Goal: Transaction & Acquisition: Purchase product/service

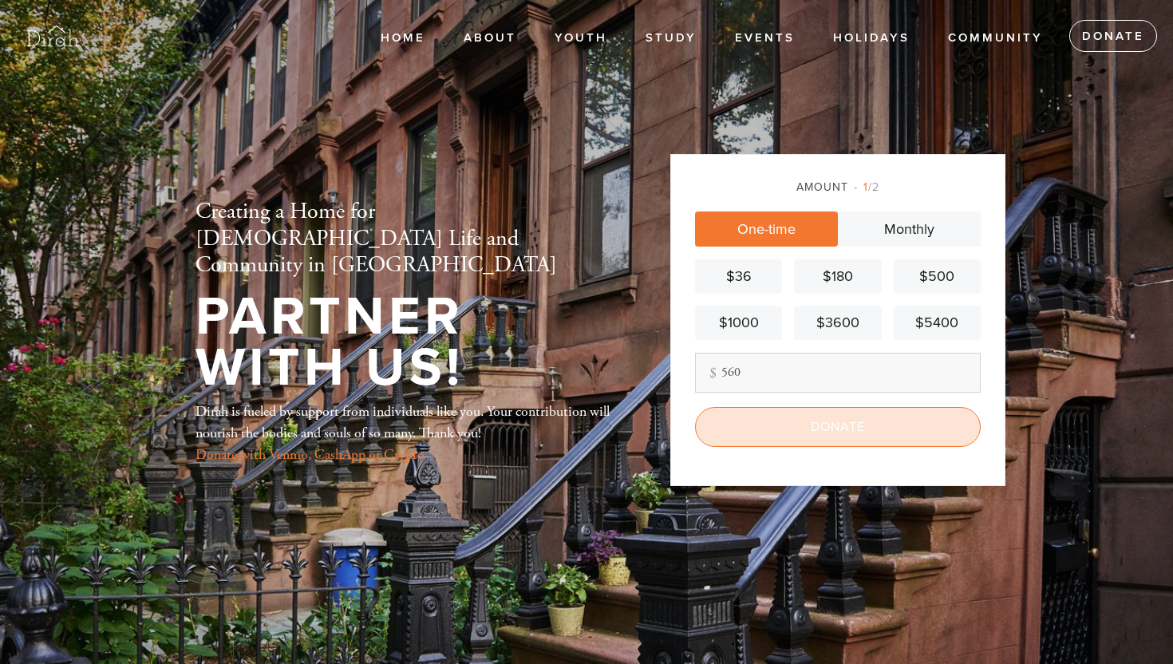
type input "560"
click at [828, 429] on input "Donate" at bounding box center [838, 427] width 286 height 40
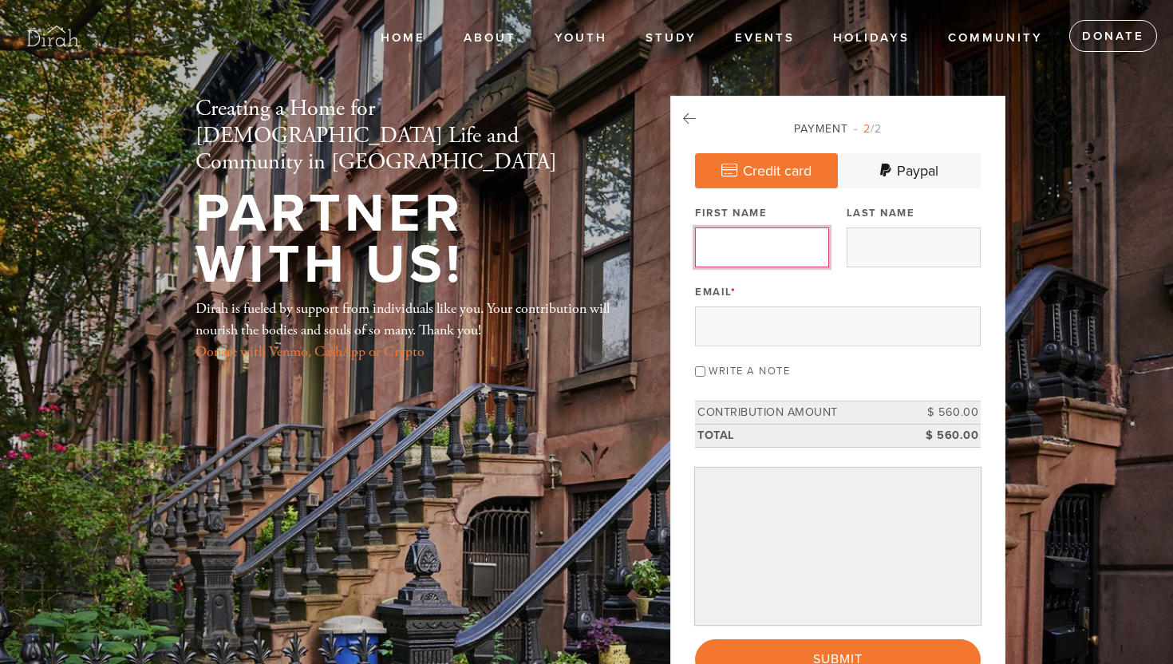
click at [802, 245] on input "First Name" at bounding box center [762, 247] width 134 height 40
type input "[PERSON_NAME]"
type input "Greenberg"
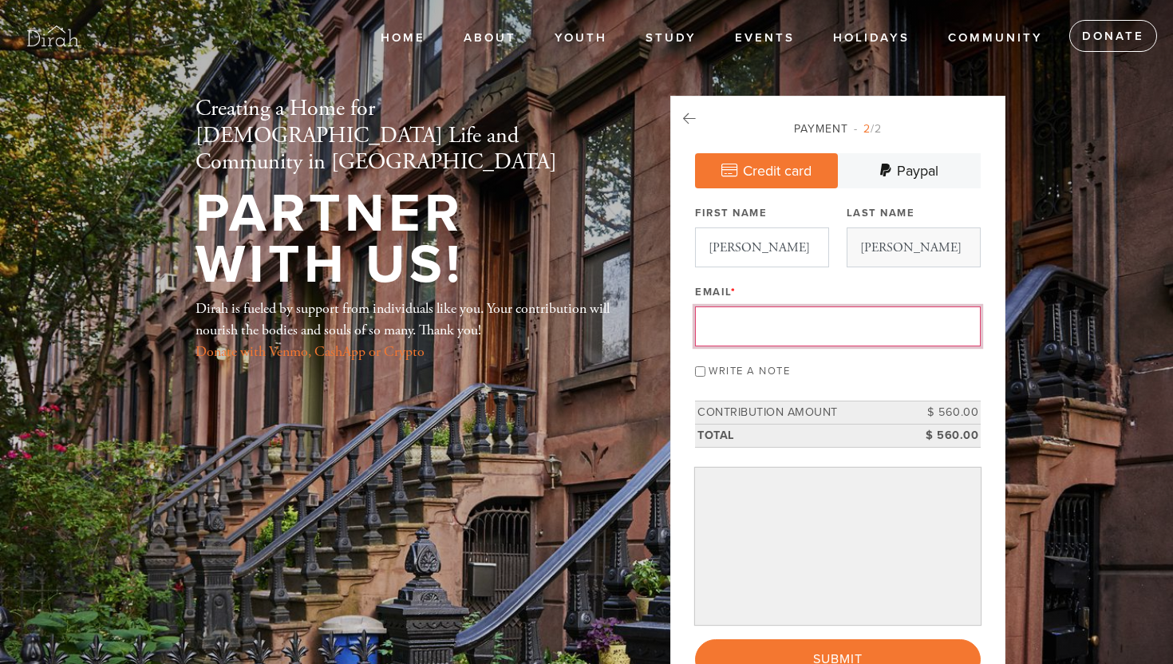
type input "ssg158@gmail.com"
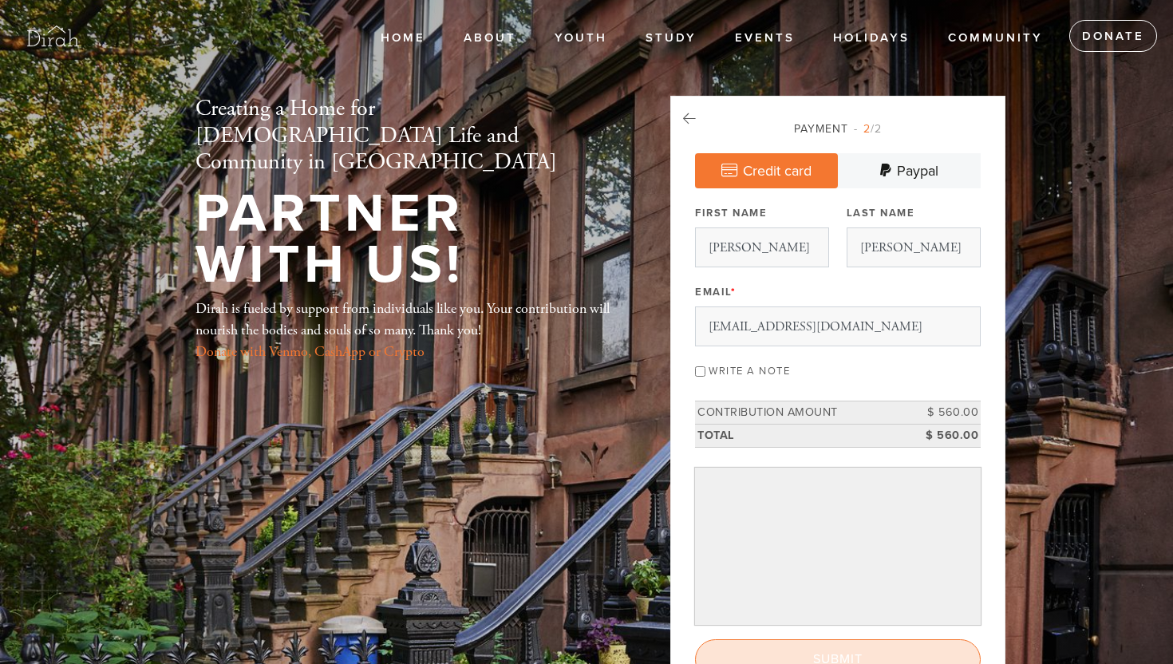
click at [886, 653] on input "Submit" at bounding box center [838, 659] width 286 height 40
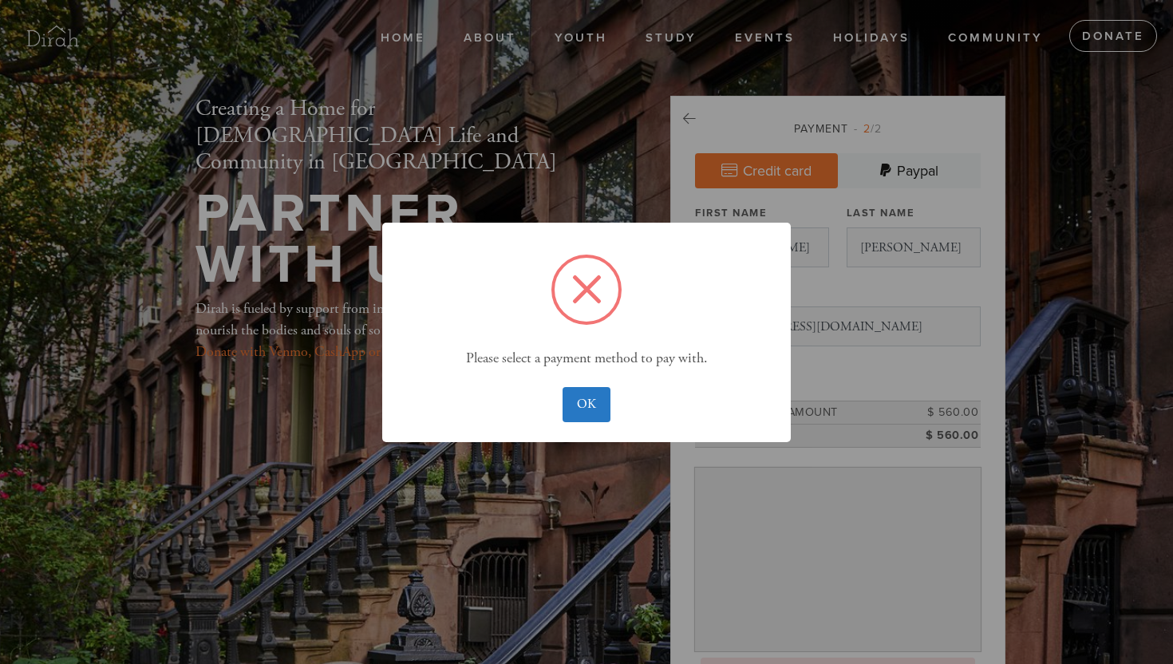
click at [886, 653] on div "× Please select a payment method to pay with. OK No Cancel" at bounding box center [586, 332] width 1173 height 664
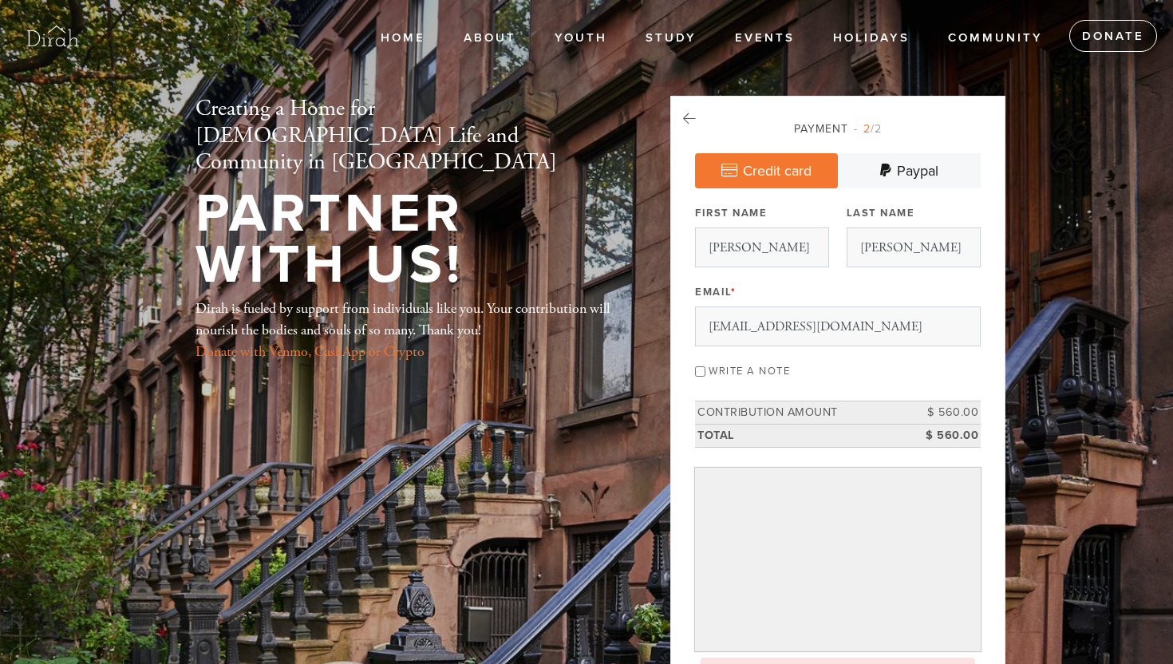
scroll to position [325, 0]
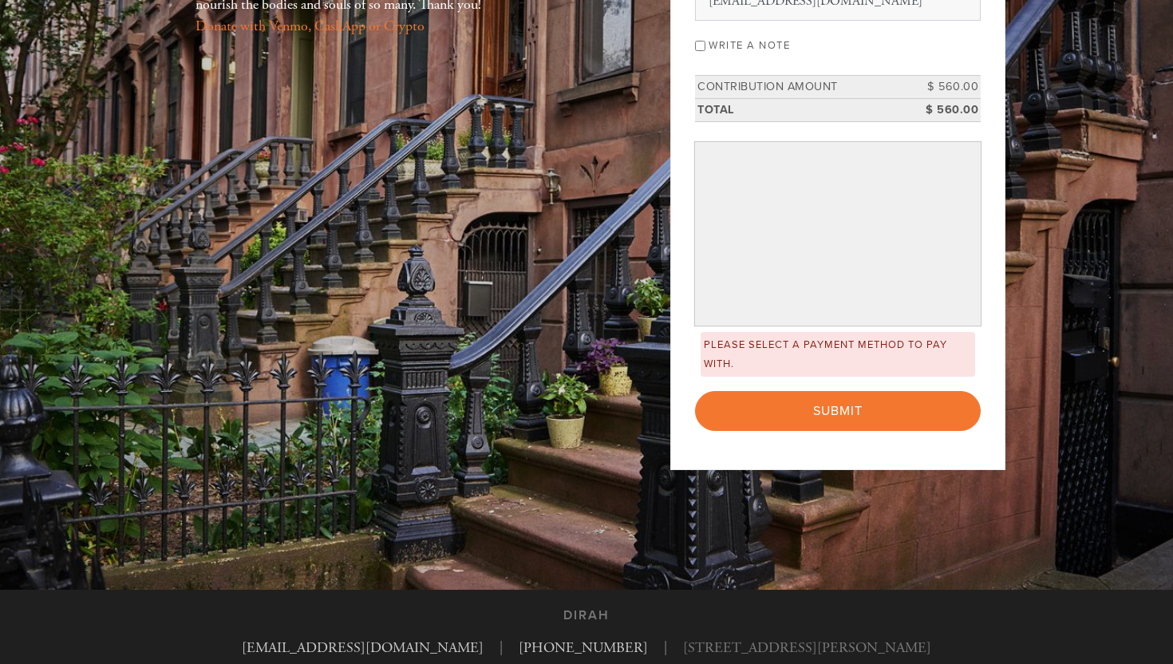
click at [995, 341] on div "Payment 2 /2 Credit card Paypal Payment Processor Pay Later Paypal True Stripe …" at bounding box center [837, 120] width 335 height 700
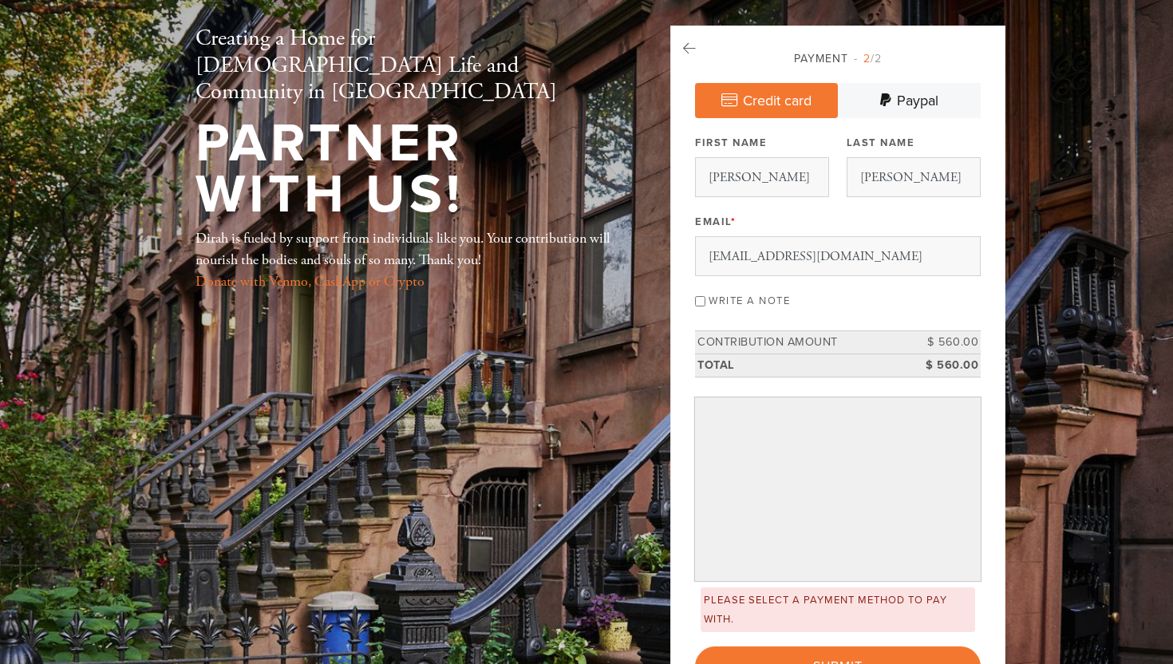
scroll to position [38, 0]
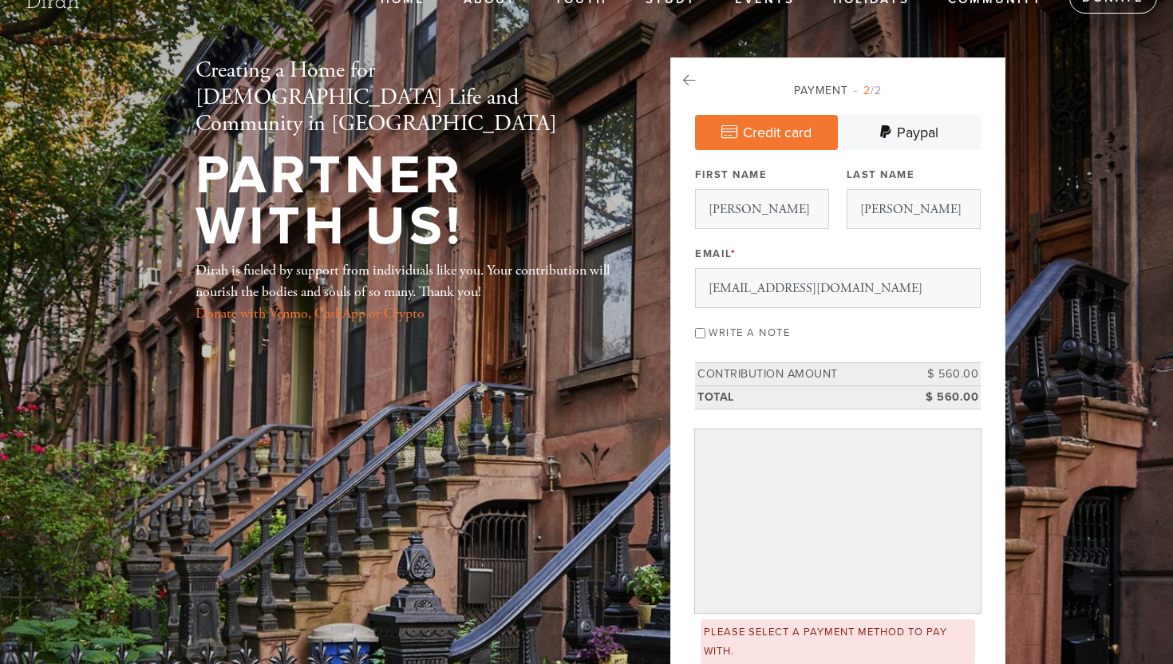
click at [787, 96] on div "Payment 2 /2" at bounding box center [838, 90] width 286 height 17
click at [786, 115] on link "Credit card" at bounding box center [766, 132] width 143 height 35
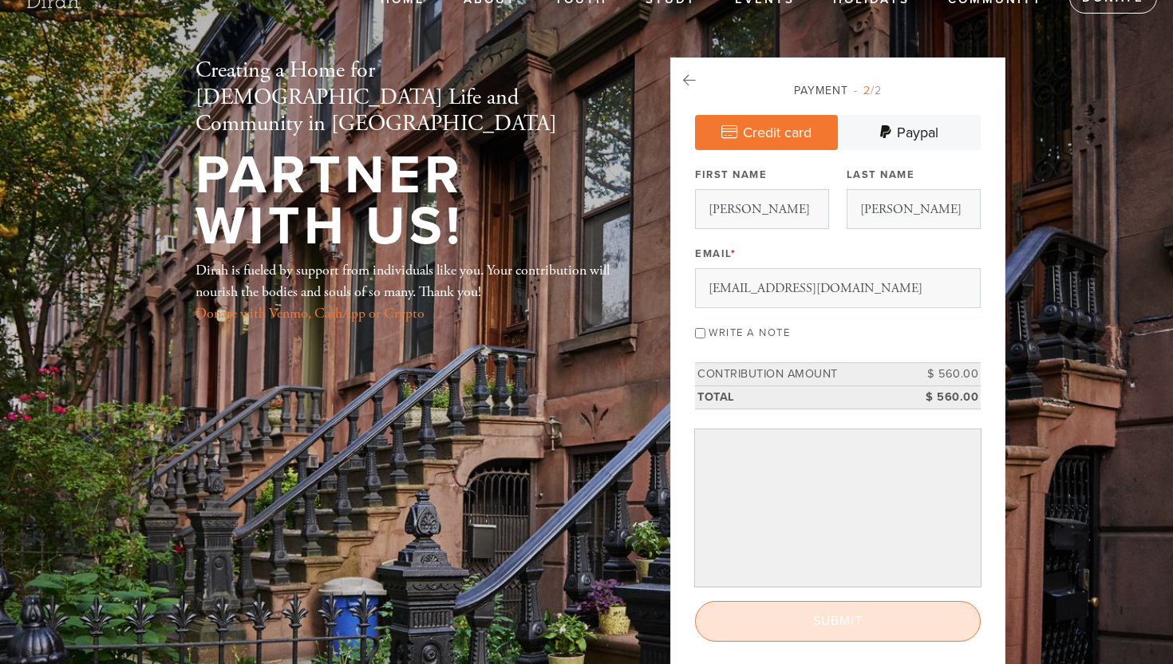
click at [849, 629] on input "Submit" at bounding box center [838, 621] width 286 height 40
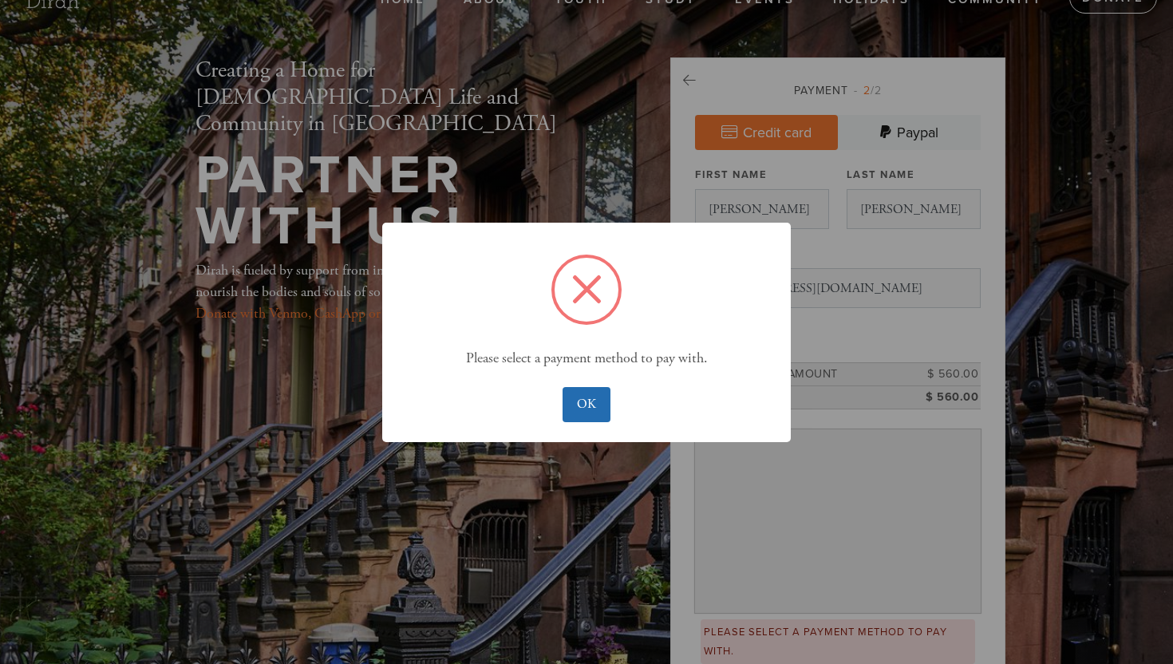
click at [597, 399] on button "OK" at bounding box center [585, 404] width 47 height 35
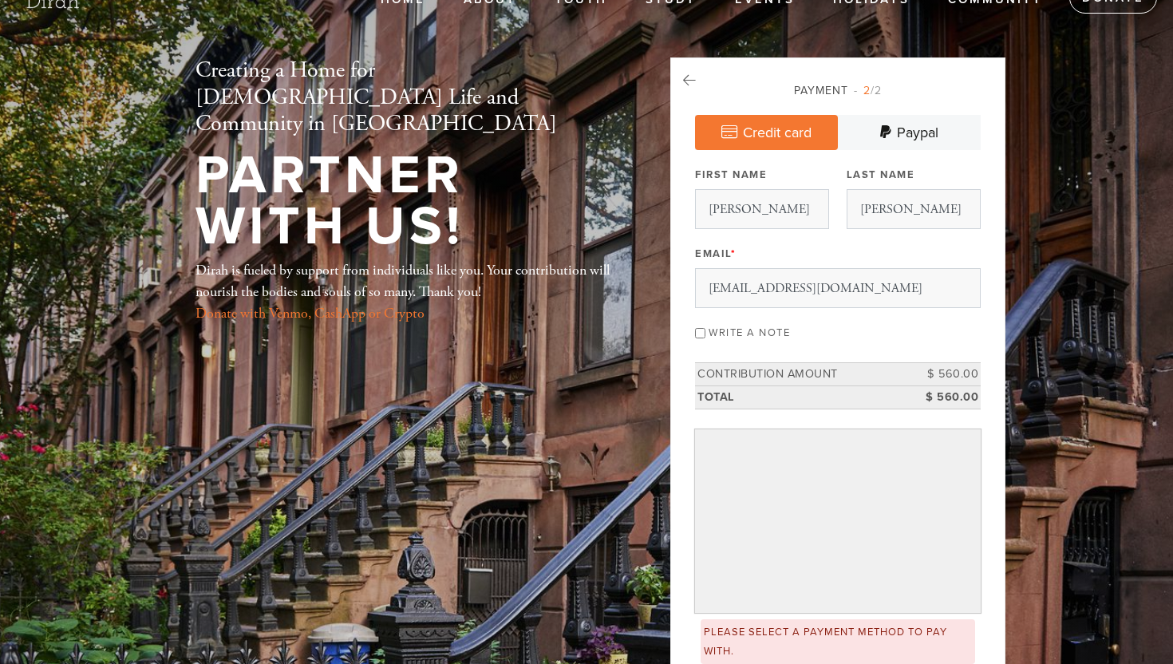
scroll to position [325, 0]
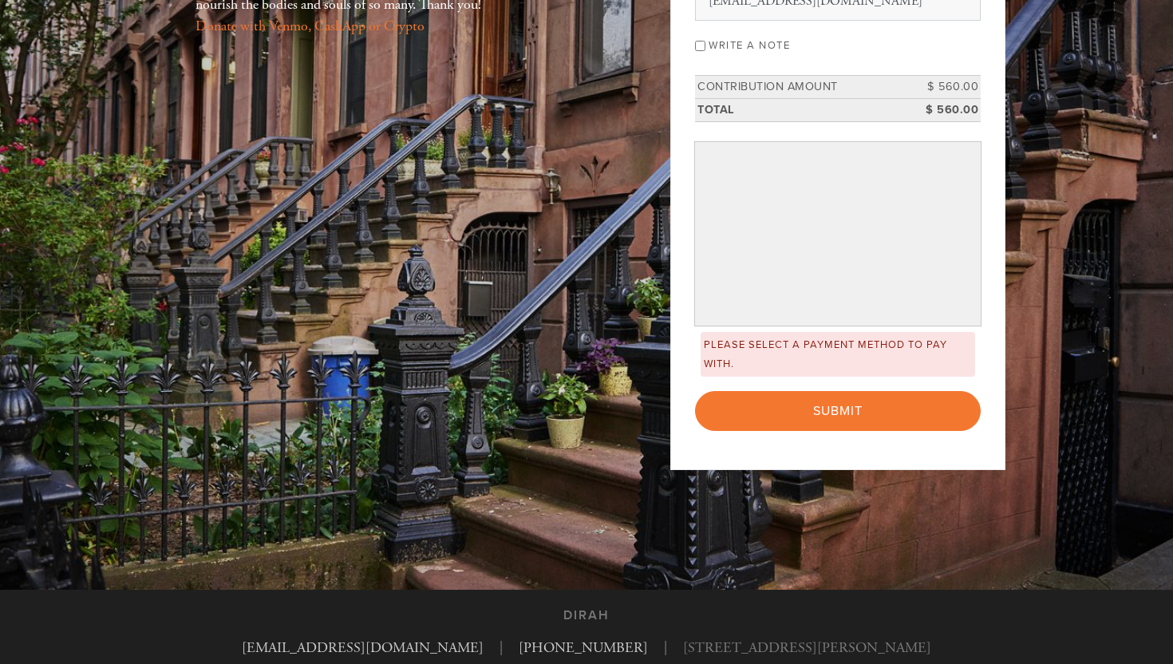
click at [991, 265] on div "Payment 2 /2 Credit card Paypal Payment Processor Pay Later Paypal True Stripe …" at bounding box center [837, 120] width 335 height 700
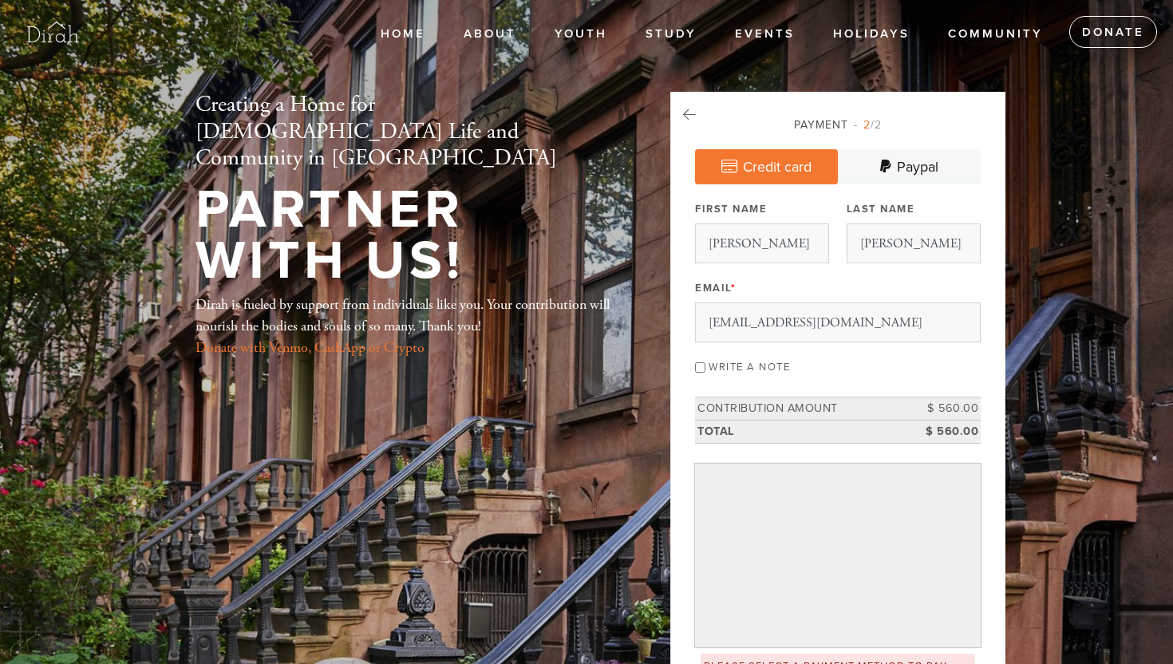
scroll to position [0, 0]
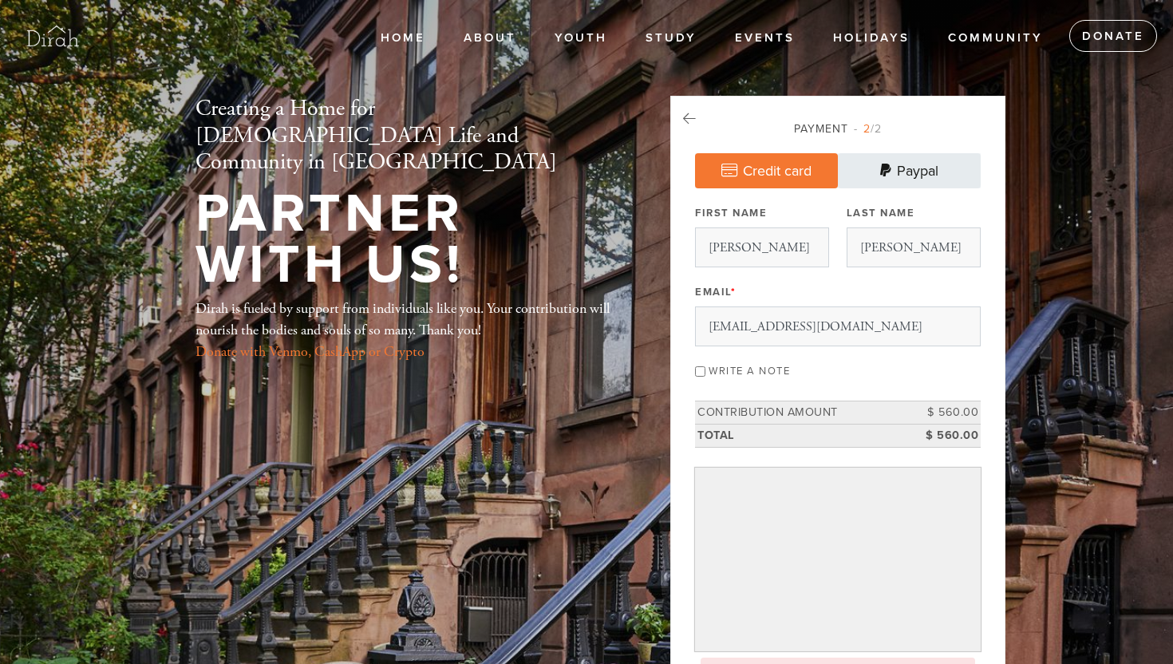
click at [923, 169] on link "Paypal" at bounding box center [909, 170] width 143 height 35
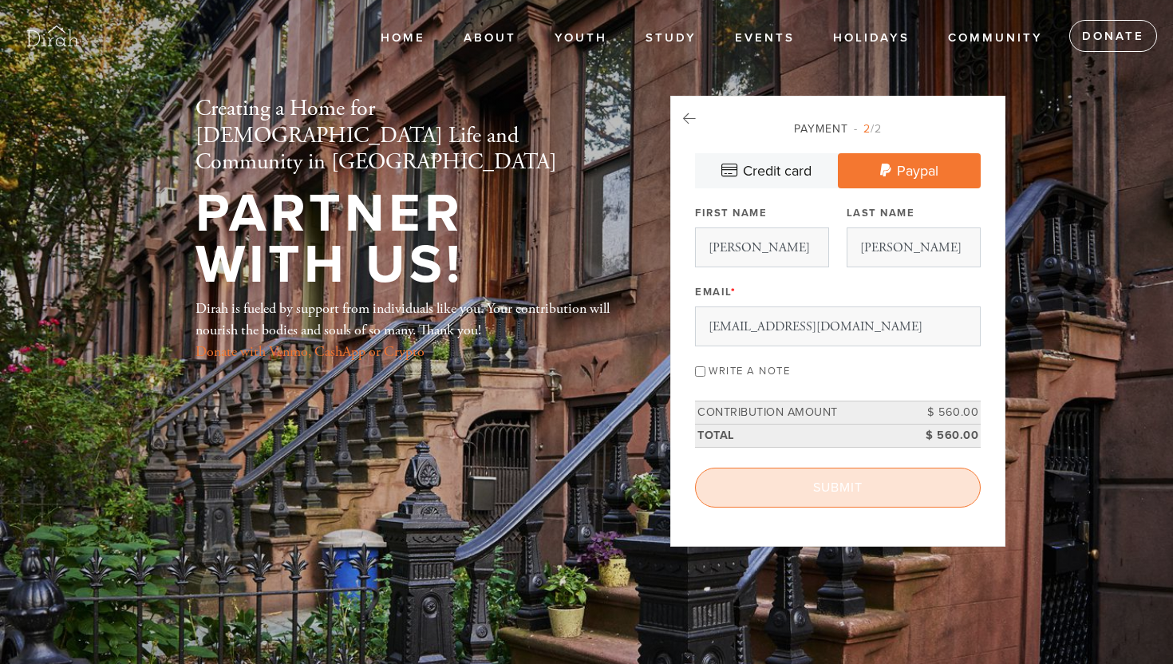
click at [870, 483] on input "Submit" at bounding box center [838, 487] width 286 height 40
click at [870, 483] on div "< Previous Page Submit" at bounding box center [838, 487] width 286 height 40
